Goal: Task Accomplishment & Management: Use online tool/utility

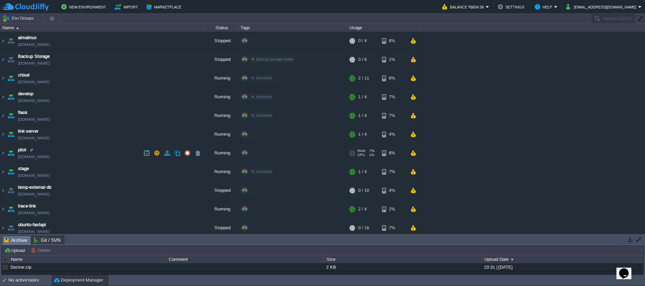
click at [47, 156] on link "[DOMAIN_NAME]" at bounding box center [34, 156] width 32 height 7
click at [4, 152] on img at bounding box center [2, 153] width 5 height 18
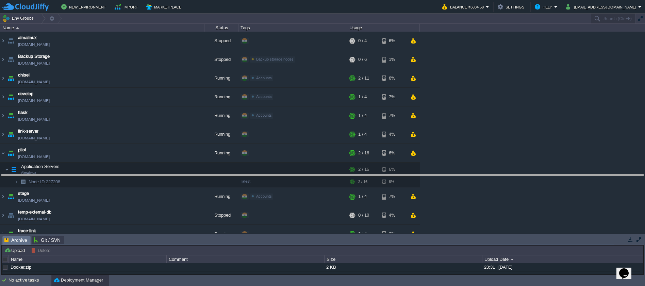
drag, startPoint x: 253, startPoint y: 244, endPoint x: 250, endPoint y: 182, distance: 61.6
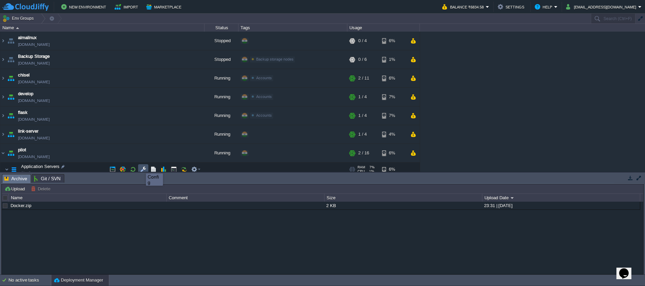
click at [141, 167] on button "button" at bounding box center [143, 169] width 6 height 6
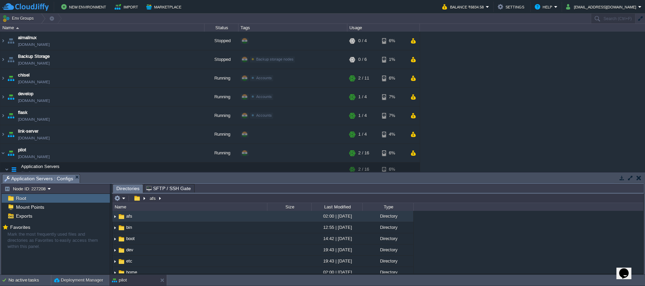
type input "/afs"
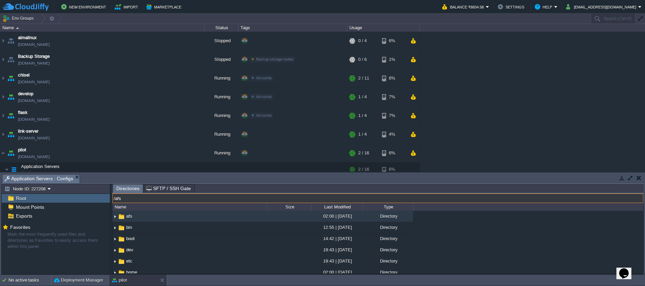
click at [181, 199] on input "/afs" at bounding box center [377, 198] width 531 height 10
type input "/usr/share/nginx"
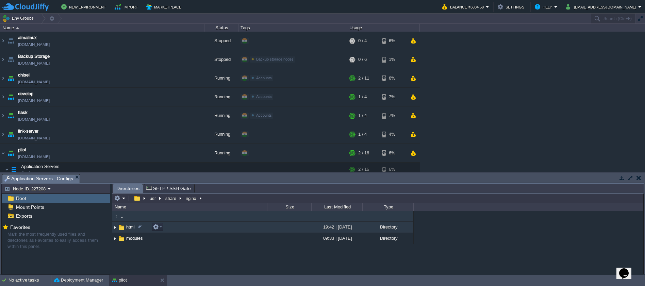
click at [126, 227] on span "html" at bounding box center [130, 227] width 11 height 6
type input "/usr/share/nginx/html"
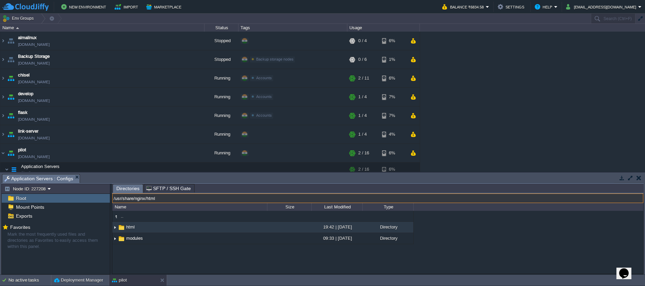
click at [224, 198] on input "/usr/share/nginx/html" at bounding box center [377, 198] width 531 height 10
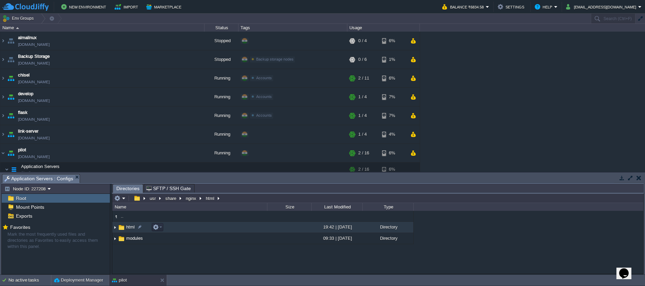
click at [115, 228] on img at bounding box center [114, 227] width 5 height 11
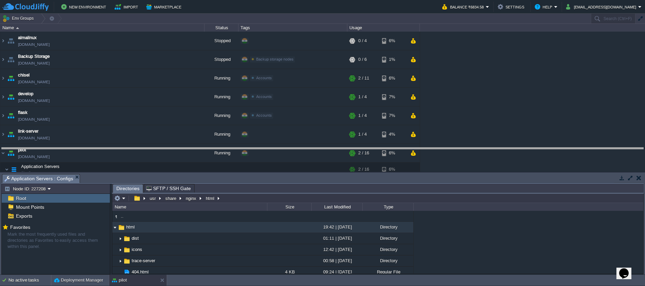
drag, startPoint x: 248, startPoint y: 176, endPoint x: 245, endPoint y: 148, distance: 28.7
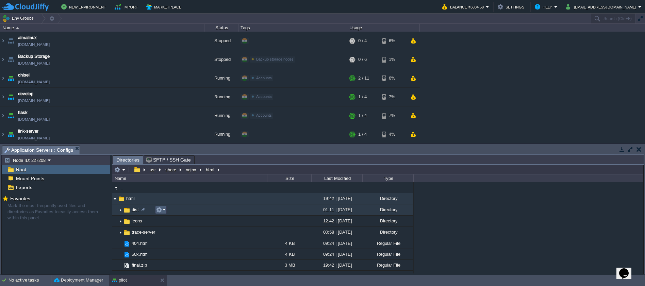
click at [164, 210] on em at bounding box center [160, 210] width 9 height 6
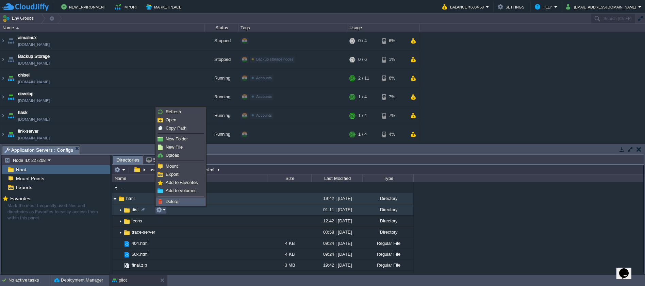
click at [166, 203] on span "Delete" at bounding box center [172, 201] width 13 height 5
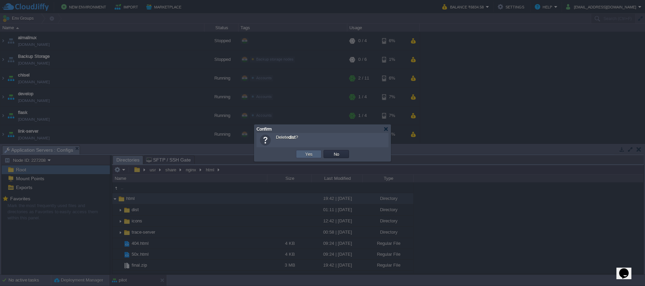
click at [308, 155] on button "Yes" at bounding box center [309, 154] width 12 height 6
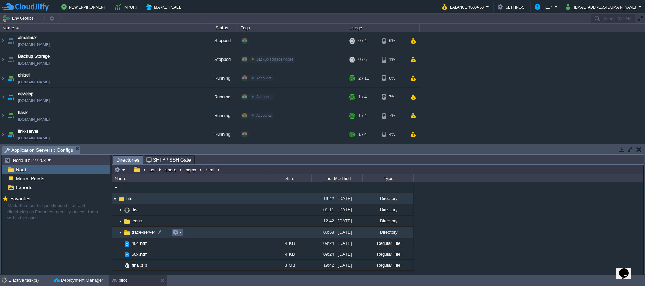
click at [179, 232] on em at bounding box center [176, 232] width 9 height 6
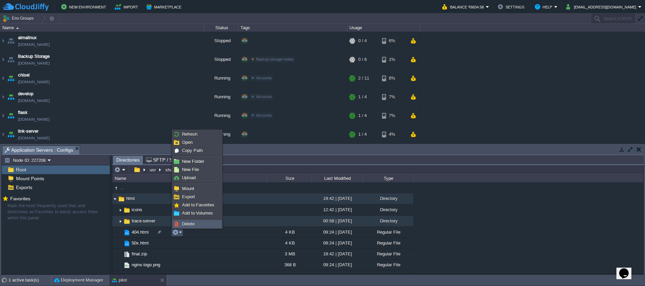
click at [188, 223] on span "Delete" at bounding box center [188, 223] width 13 height 5
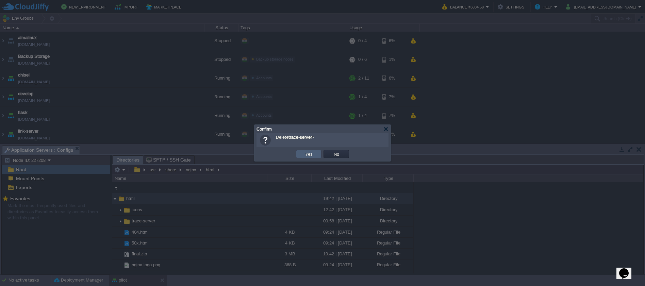
click at [309, 157] on button "Yes" at bounding box center [309, 154] width 12 height 6
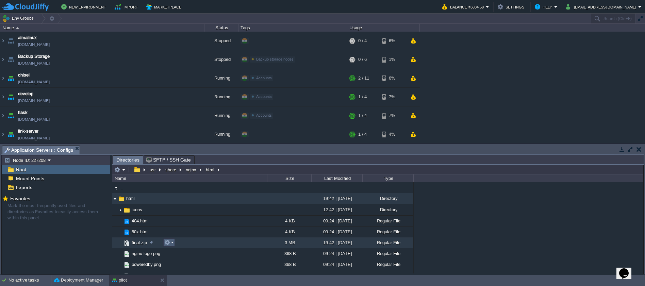
click at [172, 243] on em at bounding box center [168, 242] width 9 height 6
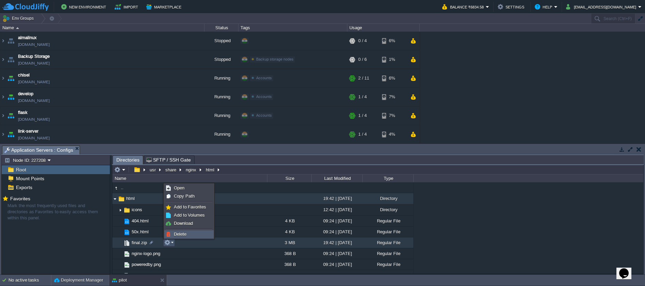
click at [183, 233] on span "Delete" at bounding box center [180, 234] width 13 height 5
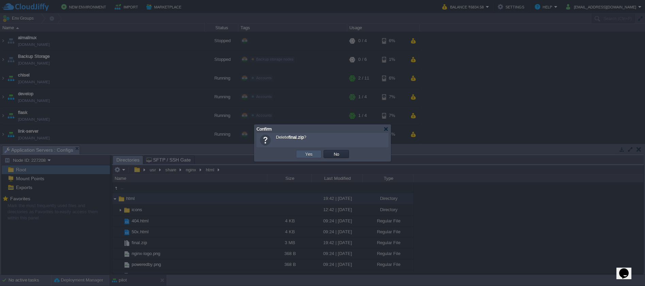
click at [311, 154] on button "Yes" at bounding box center [309, 154] width 12 height 6
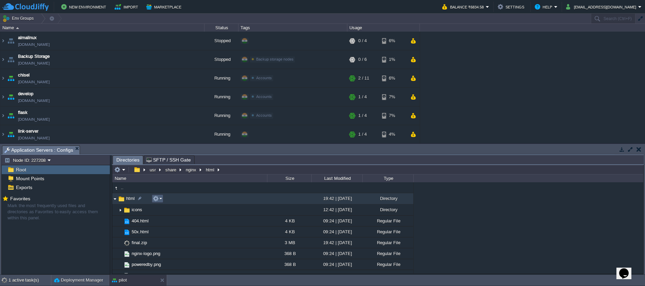
click at [160, 199] on em at bounding box center [157, 199] width 9 height 6
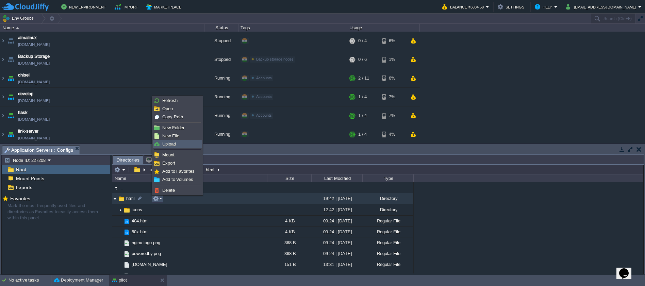
click at [180, 146] on link "Upload" at bounding box center [177, 143] width 49 height 7
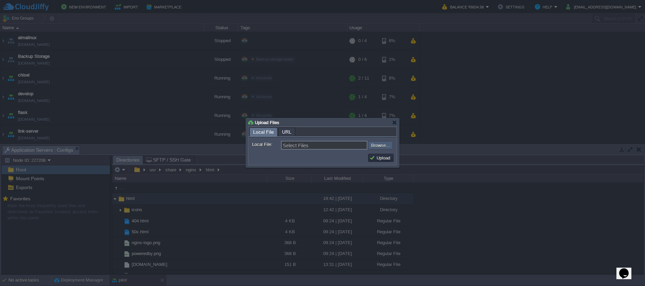
click at [374, 146] on input "file" at bounding box center [350, 145] width 86 height 8
type input "C:\fakepath\final.zip"
type input "final.zip"
click at [372, 157] on button "Upload" at bounding box center [380, 158] width 23 height 6
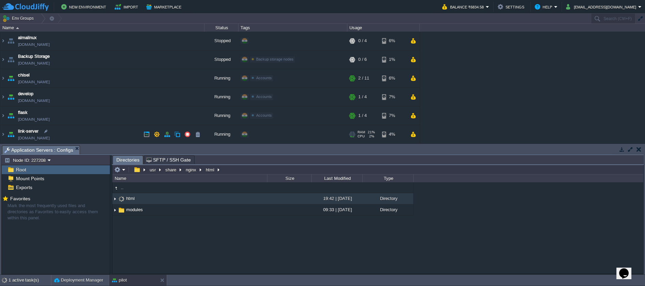
scroll to position [34, 0]
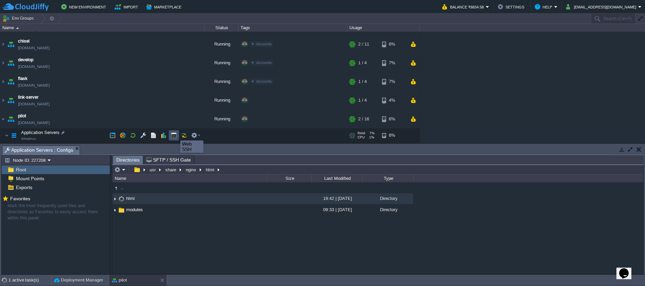
click at [175, 134] on button "button" at bounding box center [174, 135] width 6 height 6
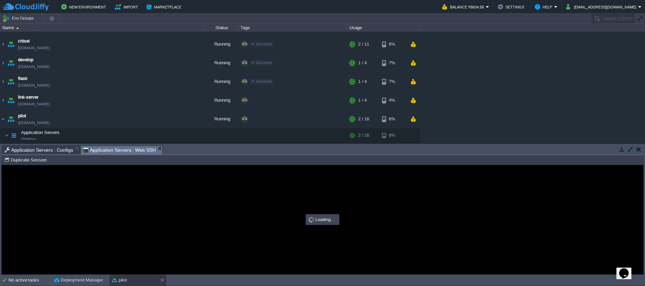
scroll to position [0, 0]
type input "#000000"
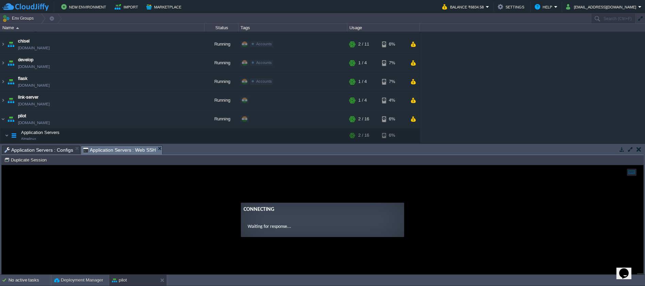
click at [57, 153] on span "Application Servers : Configs" at bounding box center [38, 150] width 69 height 8
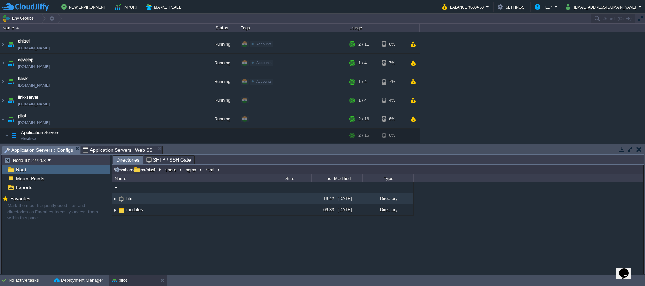
click at [227, 170] on input "/usr/share/nginx/html" at bounding box center [377, 170] width 531 height 10
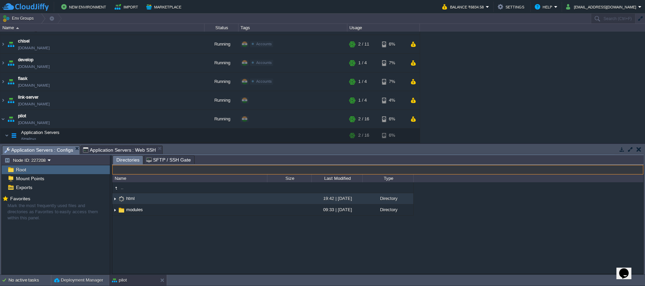
click at [126, 148] on span "Application Servers : Web SSH" at bounding box center [119, 150] width 73 height 8
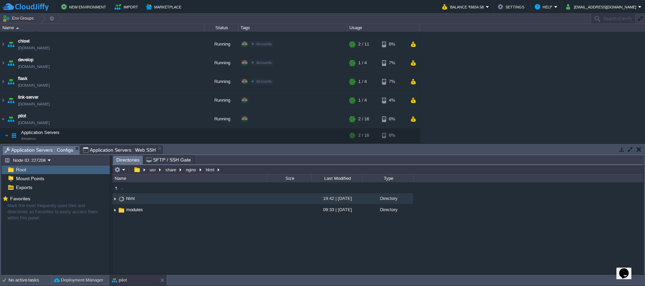
click at [35, 151] on span "Application Servers : Configs" at bounding box center [38, 150] width 69 height 9
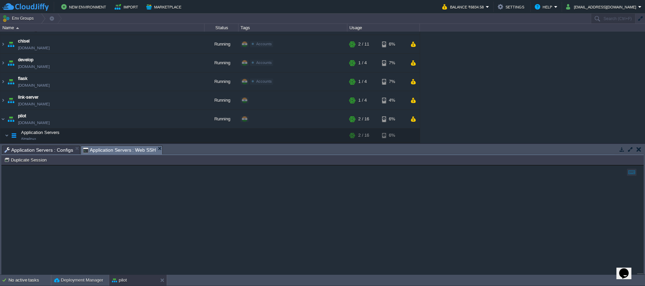
click at [125, 148] on span "Application Servers : Web SSH" at bounding box center [119, 150] width 73 height 9
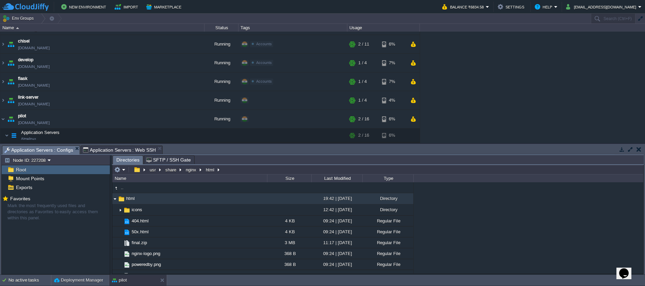
click at [66, 150] on span "Application Servers : Configs" at bounding box center [38, 150] width 69 height 9
click at [132, 136] on button "button" at bounding box center [133, 135] width 6 height 6
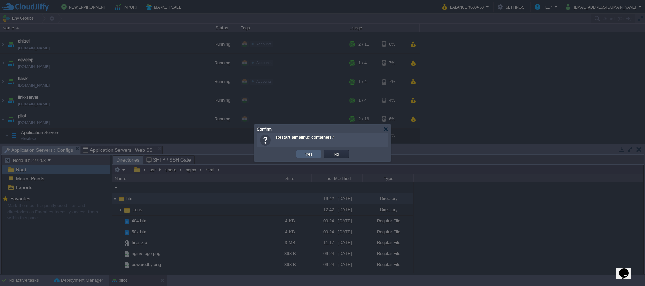
click at [300, 155] on td "Yes" at bounding box center [309, 154] width 26 height 8
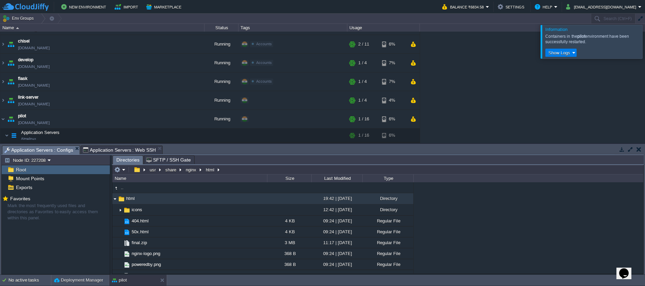
click at [644, 40] on div at bounding box center [653, 41] width 0 height 33
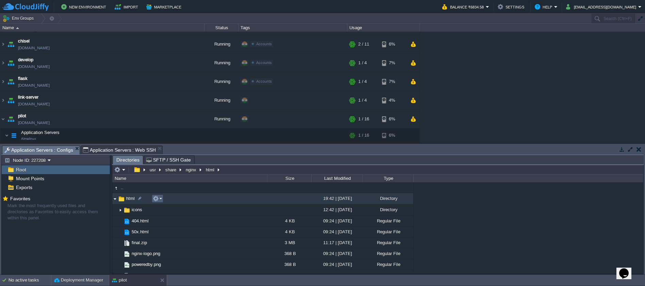
click at [162, 201] on td at bounding box center [158, 198] width 12 height 8
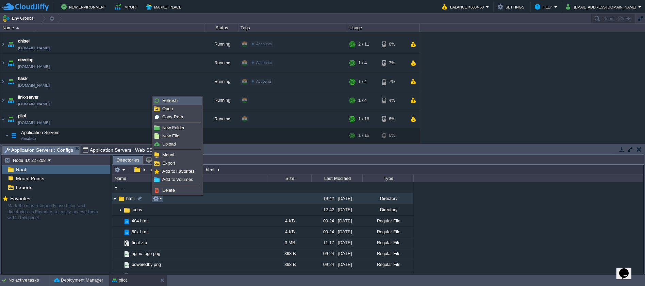
click at [171, 101] on span "Refresh" at bounding box center [169, 100] width 15 height 5
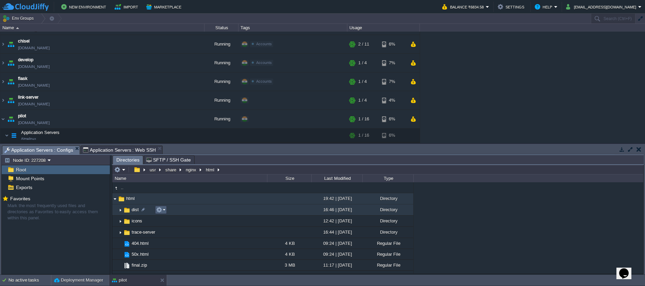
click at [165, 210] on em at bounding box center [160, 210] width 9 height 6
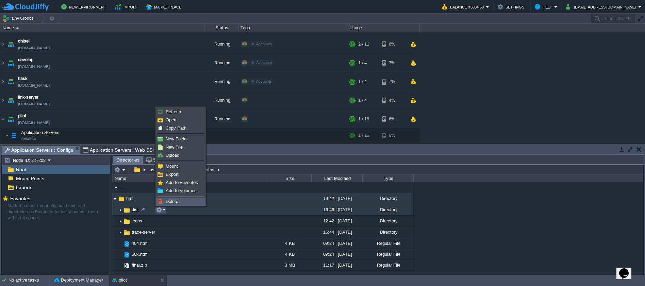
click at [168, 203] on span "Delete" at bounding box center [172, 201] width 13 height 5
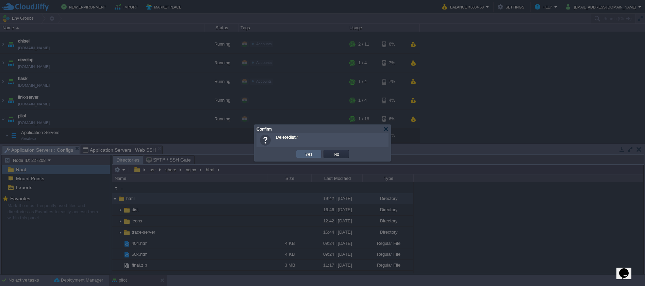
click at [303, 157] on button "Yes" at bounding box center [309, 154] width 12 height 6
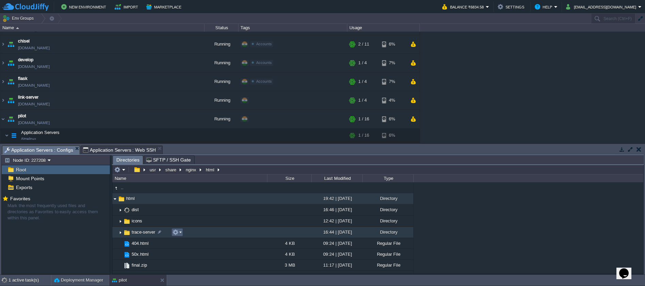
click at [181, 235] on em at bounding box center [176, 232] width 9 height 6
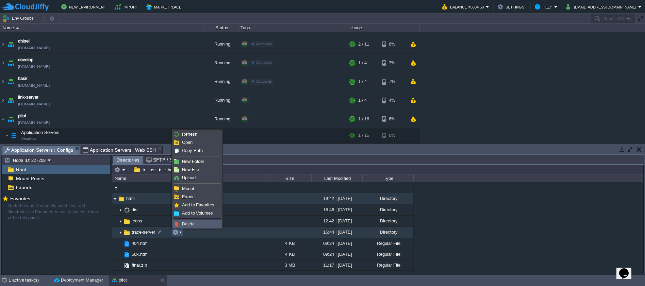
click at [190, 225] on span "Delete" at bounding box center [188, 223] width 13 height 5
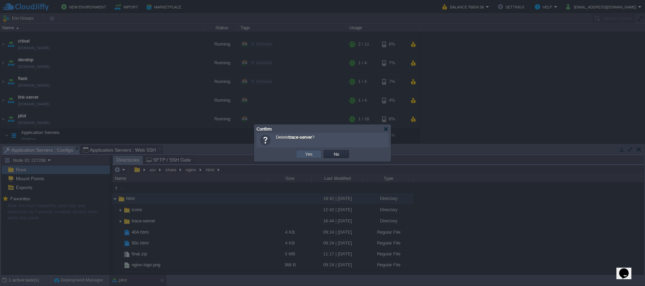
click at [303, 154] on button "Yes" at bounding box center [309, 154] width 12 height 6
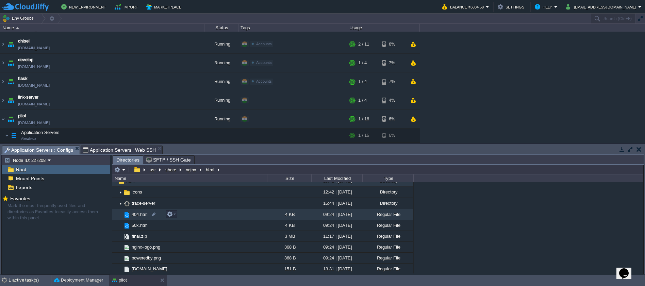
scroll to position [7, 0]
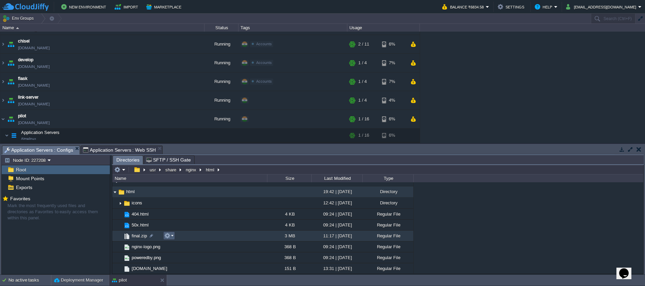
click at [171, 236] on em at bounding box center [168, 236] width 9 height 6
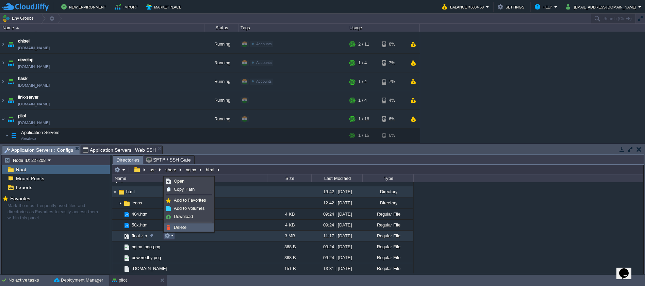
click at [179, 228] on span "Delete" at bounding box center [180, 227] width 13 height 5
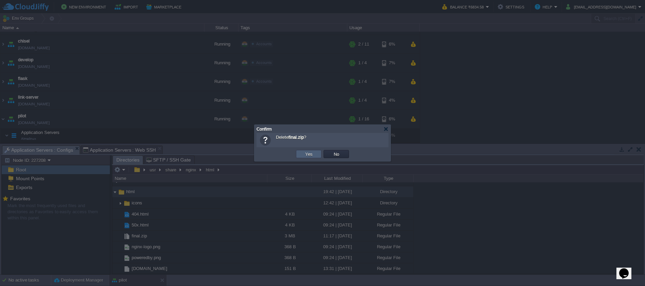
click at [297, 156] on td "Yes" at bounding box center [309, 154] width 26 height 8
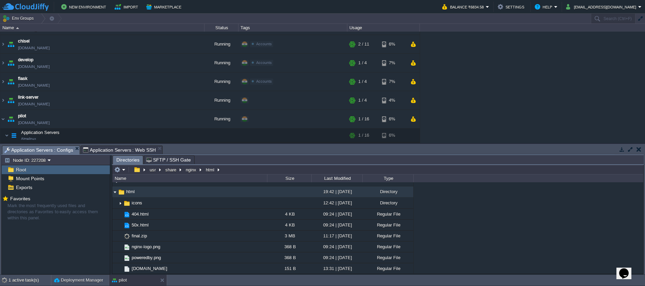
type input "/usr/share/nginx/html"
click at [246, 170] on input "/usr/share/nginx/html" at bounding box center [377, 170] width 531 height 10
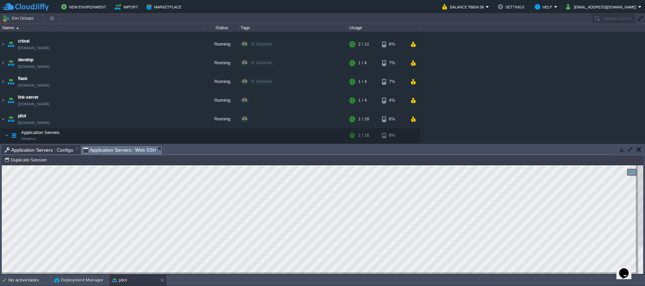
click at [127, 150] on span "Application Servers : Web SSH" at bounding box center [119, 150] width 73 height 9
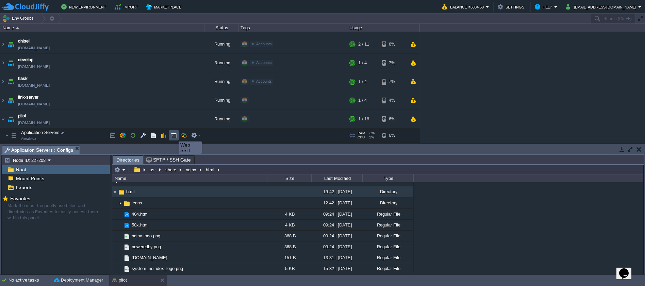
click at [173, 135] on button "button" at bounding box center [174, 135] width 6 height 6
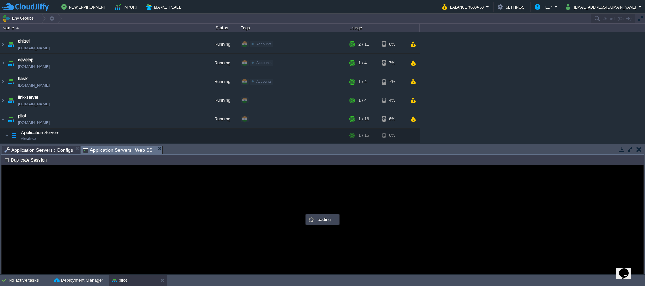
scroll to position [0, 0]
type input "#000000"
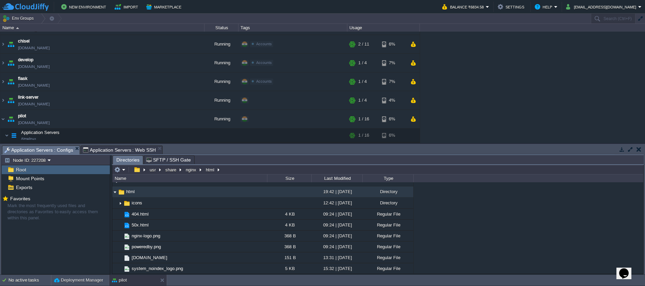
click at [68, 151] on span "Application Servers : Configs" at bounding box center [38, 150] width 69 height 9
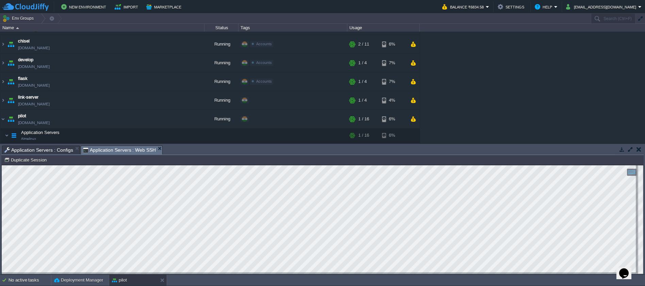
click at [91, 150] on span "Application Servers : Web SSH" at bounding box center [119, 150] width 73 height 9
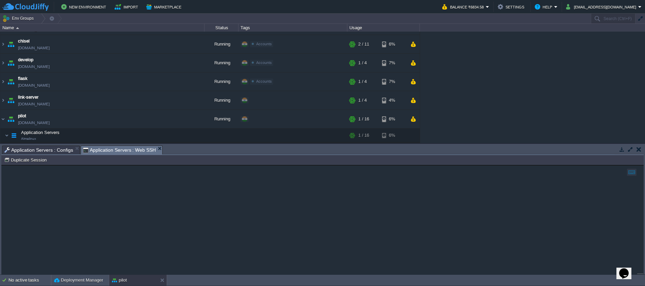
click at [54, 149] on span "Application Servers : Configs" at bounding box center [38, 150] width 69 height 8
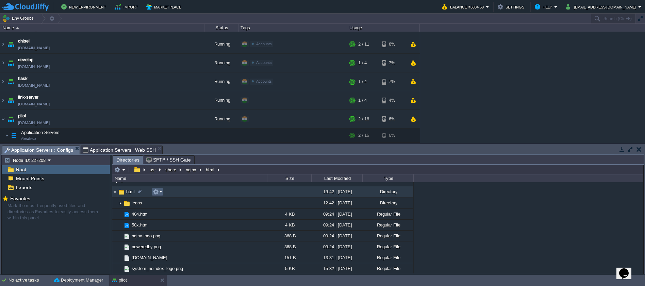
click at [160, 193] on em at bounding box center [157, 192] width 9 height 6
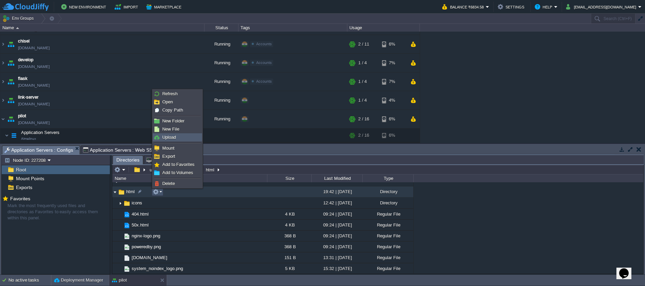
click at [170, 139] on span "Upload" at bounding box center [169, 137] width 14 height 5
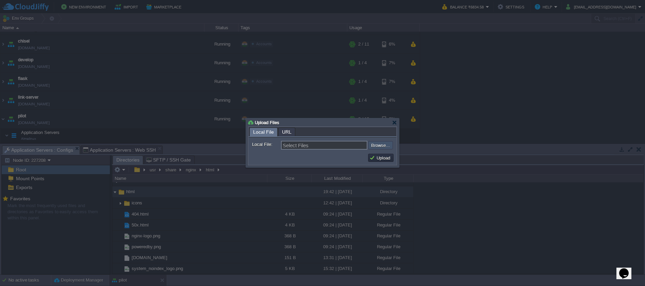
click at [389, 144] on input "file" at bounding box center [350, 145] width 86 height 8
type input "C:\fakepath\final.zip"
type input "final.zip"
click at [372, 158] on button "Upload" at bounding box center [380, 158] width 23 height 6
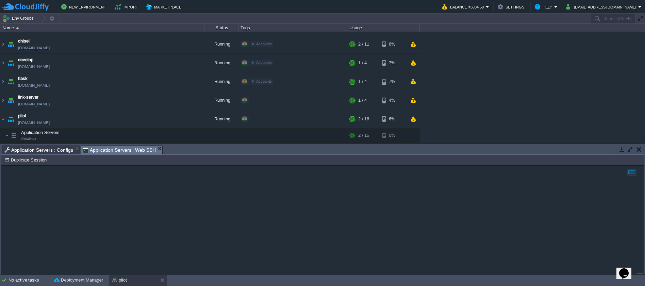
click at [120, 152] on span "Application Servers : Web SSH" at bounding box center [119, 150] width 73 height 9
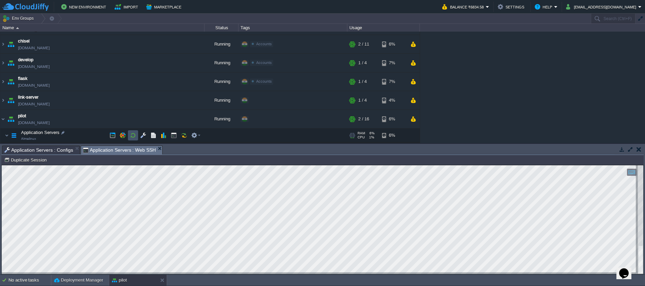
click at [131, 135] on button "button" at bounding box center [133, 135] width 6 height 6
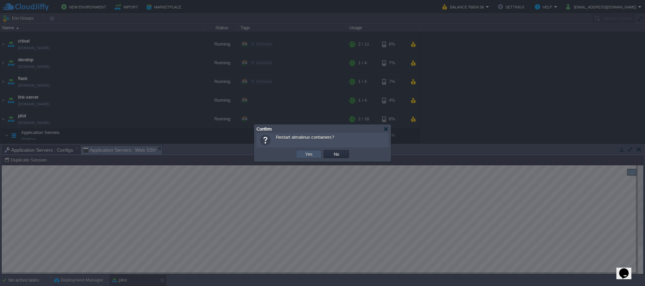
click at [305, 152] on button "Yes" at bounding box center [309, 154] width 12 height 6
